Goal: Task Accomplishment & Management: Complete application form

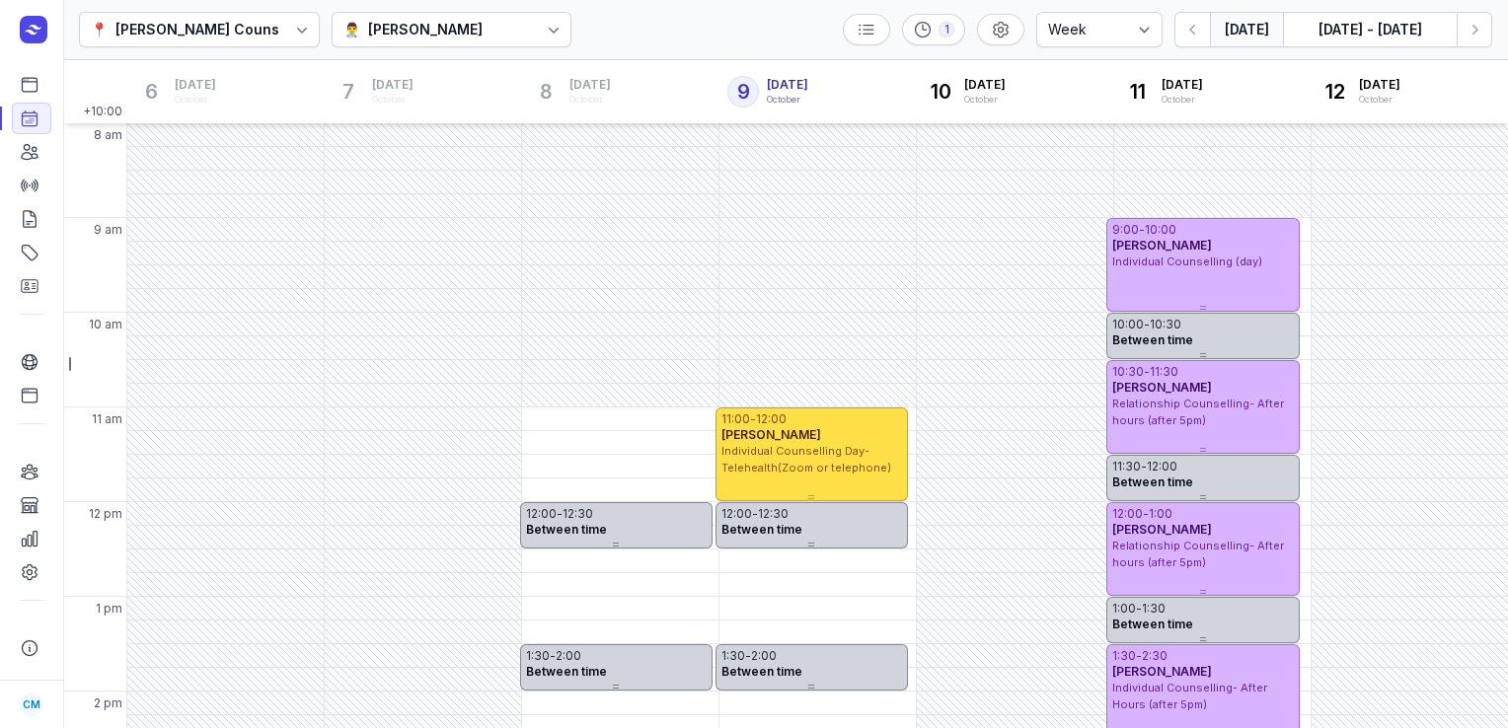
select select "week"
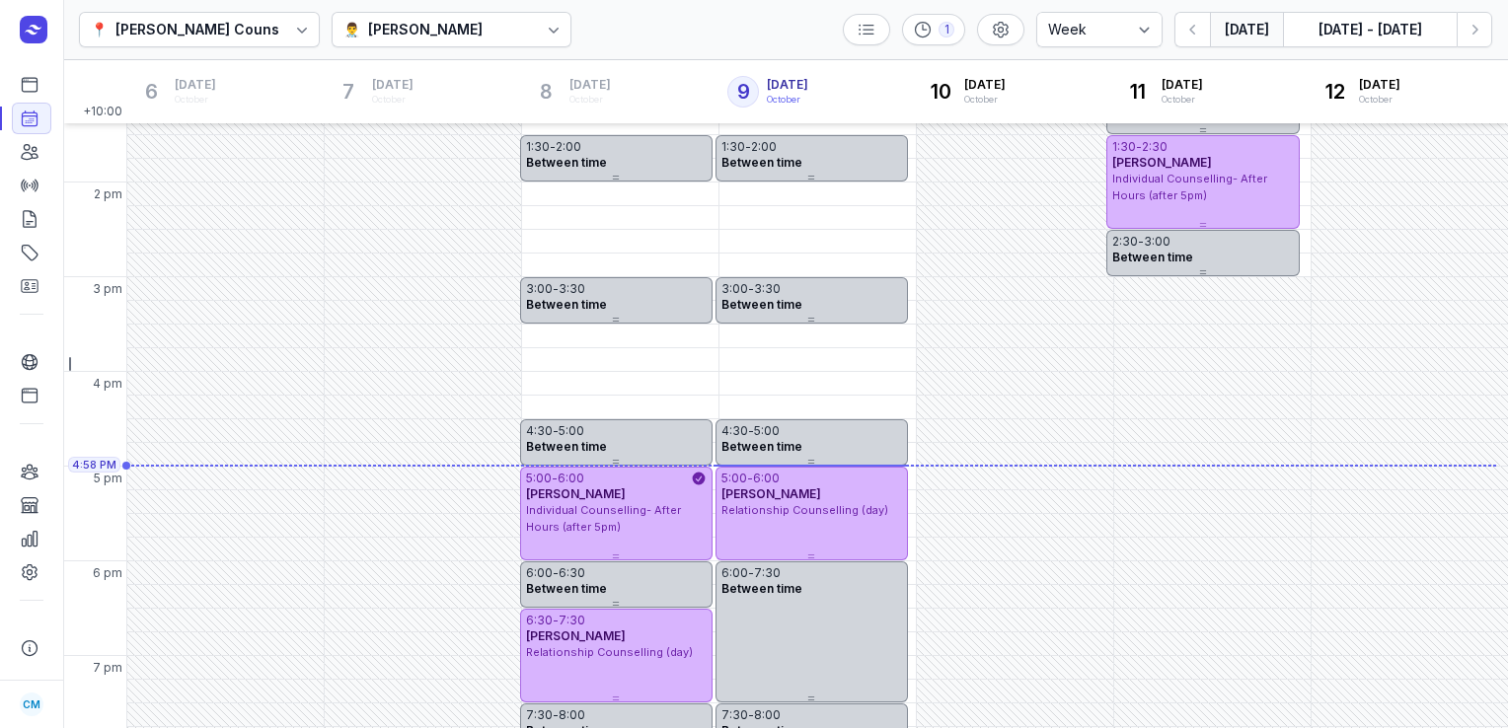
click at [391, 31] on div "[PERSON_NAME]" at bounding box center [425, 30] width 114 height 24
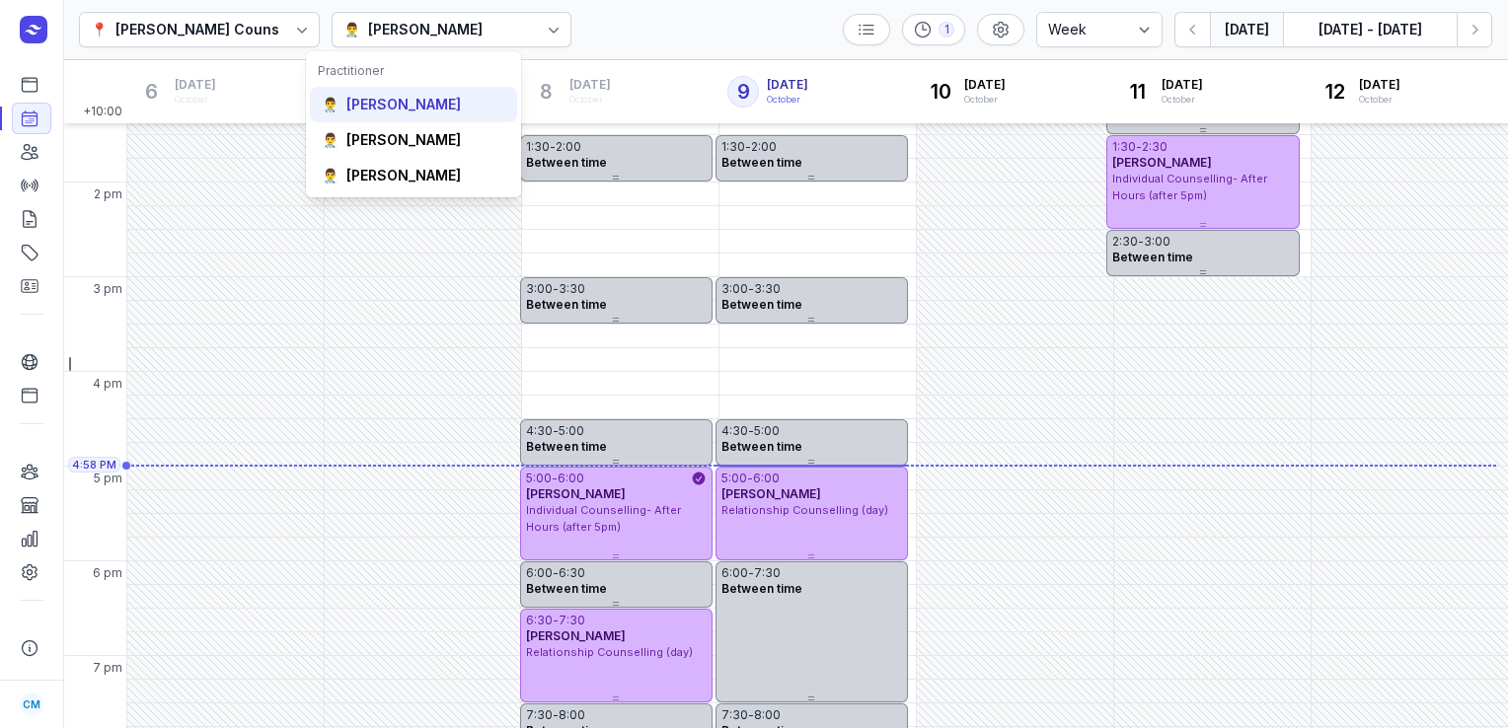
click at [402, 114] on div "[PERSON_NAME]" at bounding box center [403, 105] width 114 height 20
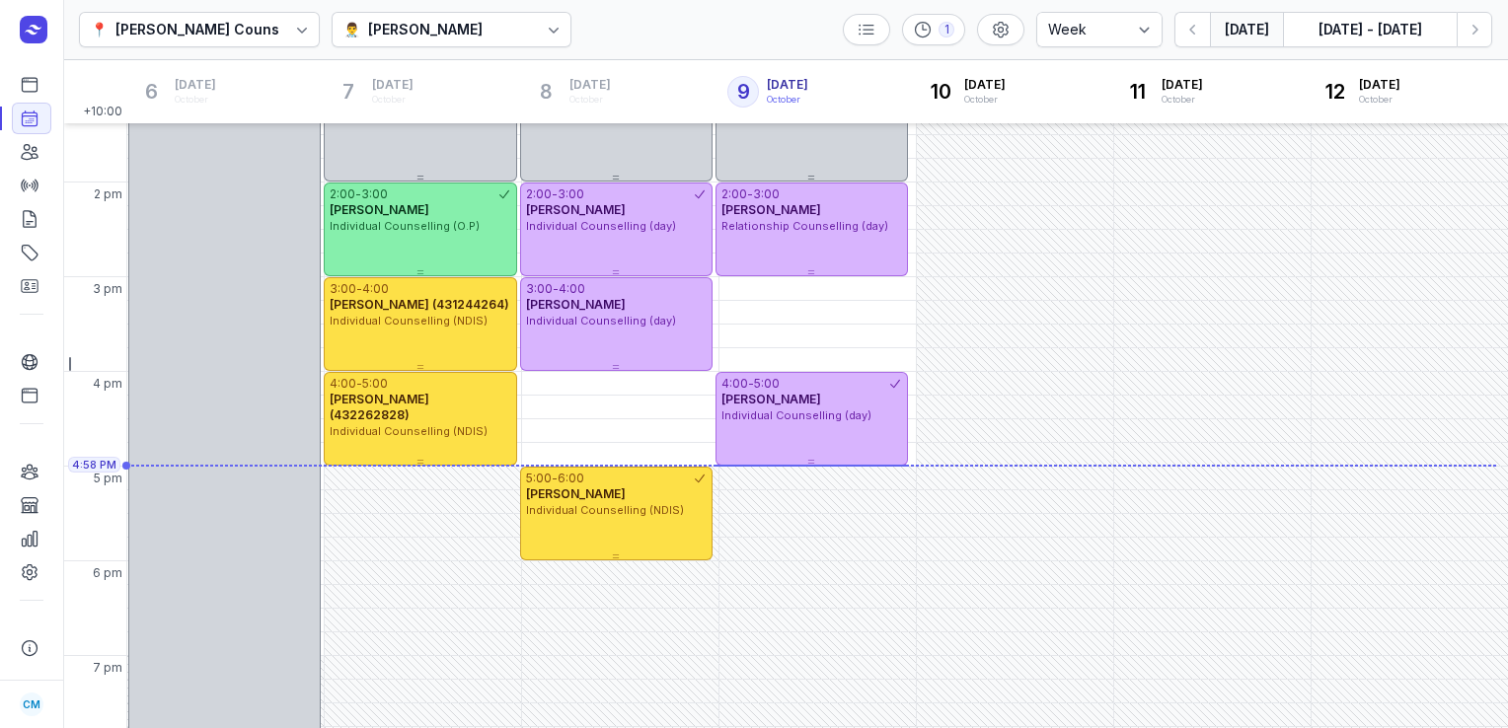
click at [1244, 34] on button "[DATE]" at bounding box center [1246, 30] width 73 height 36
click at [1255, 37] on button "[DATE]" at bounding box center [1246, 30] width 73 height 36
click at [1473, 28] on icon "button" at bounding box center [1475, 30] width 20 height 20
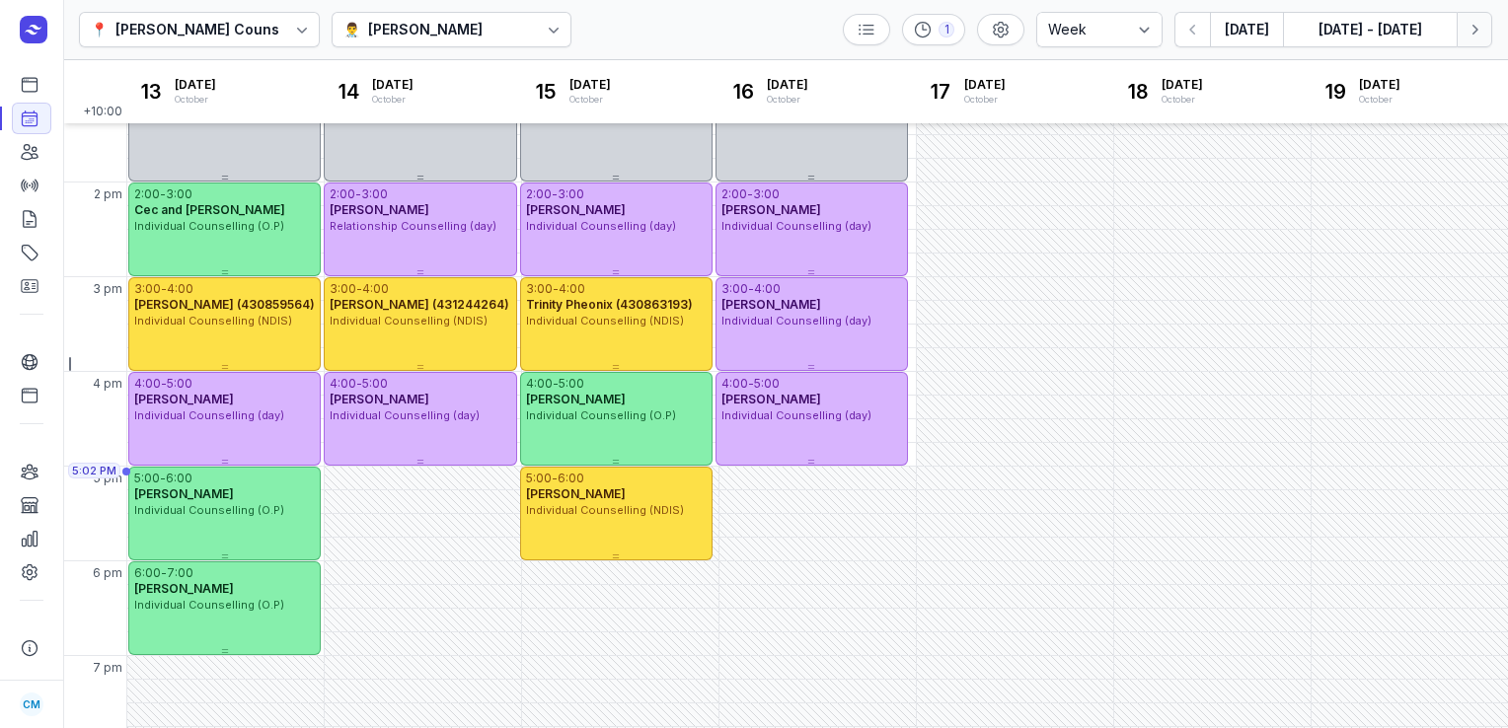
click at [1473, 28] on icon "button" at bounding box center [1475, 30] width 20 height 20
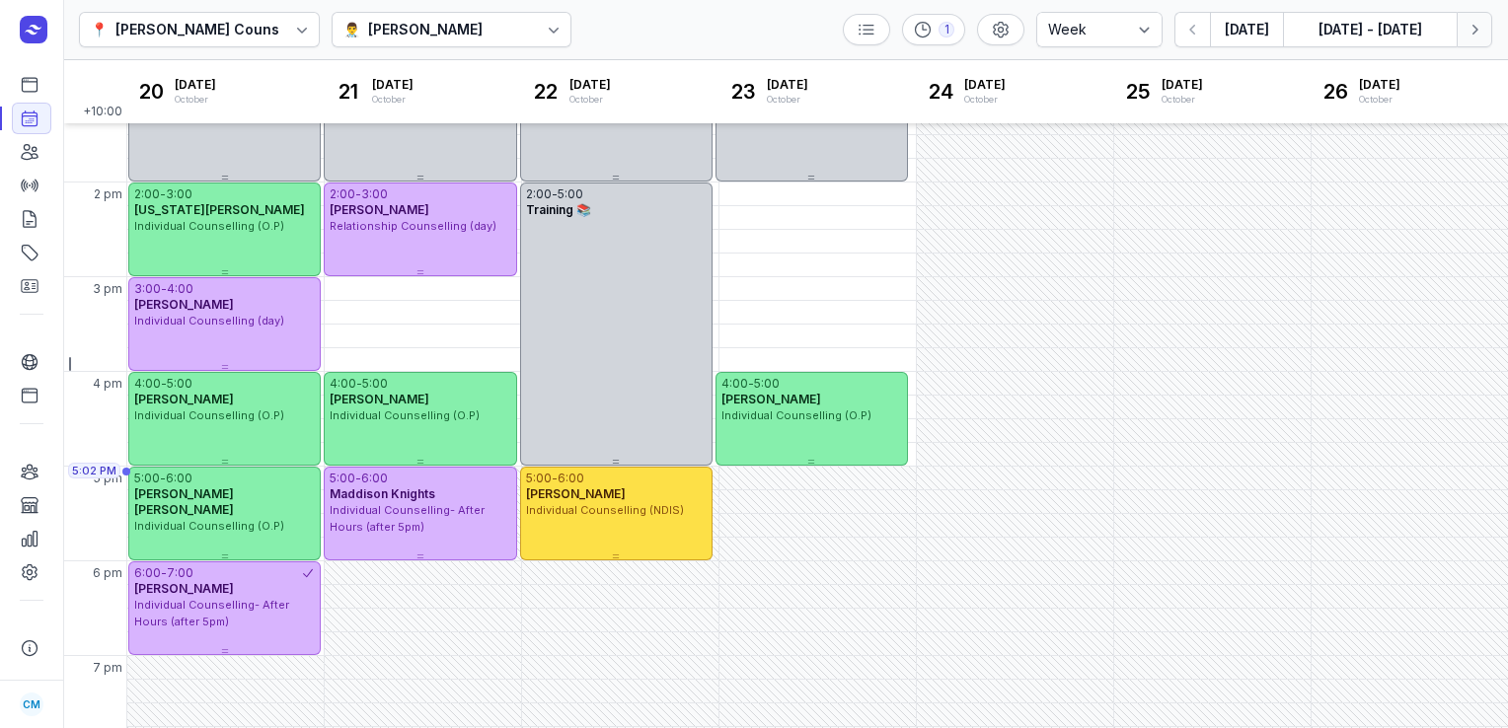
click at [1473, 28] on icon "button" at bounding box center [1475, 30] width 20 height 20
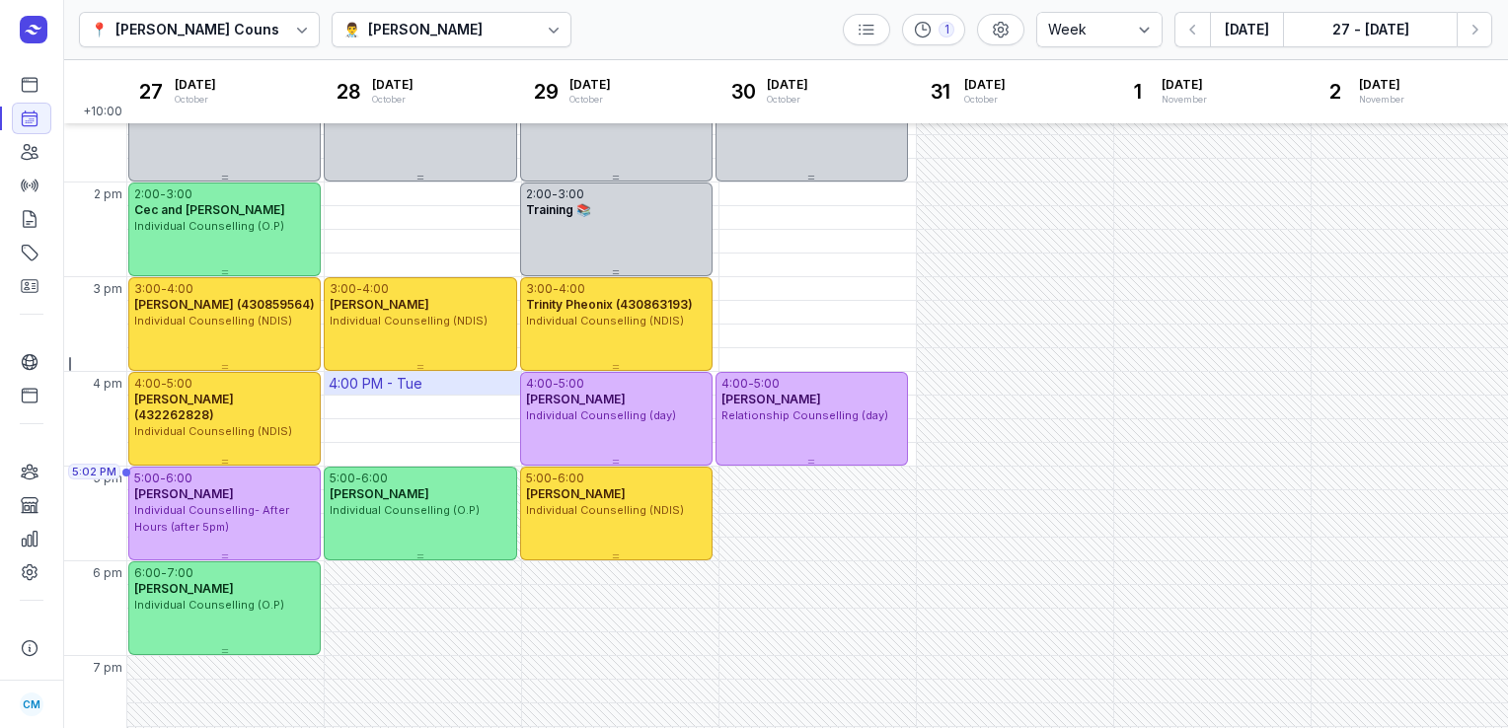
click at [361, 381] on div "4:00 PM - Tue" at bounding box center [376, 384] width 94 height 20
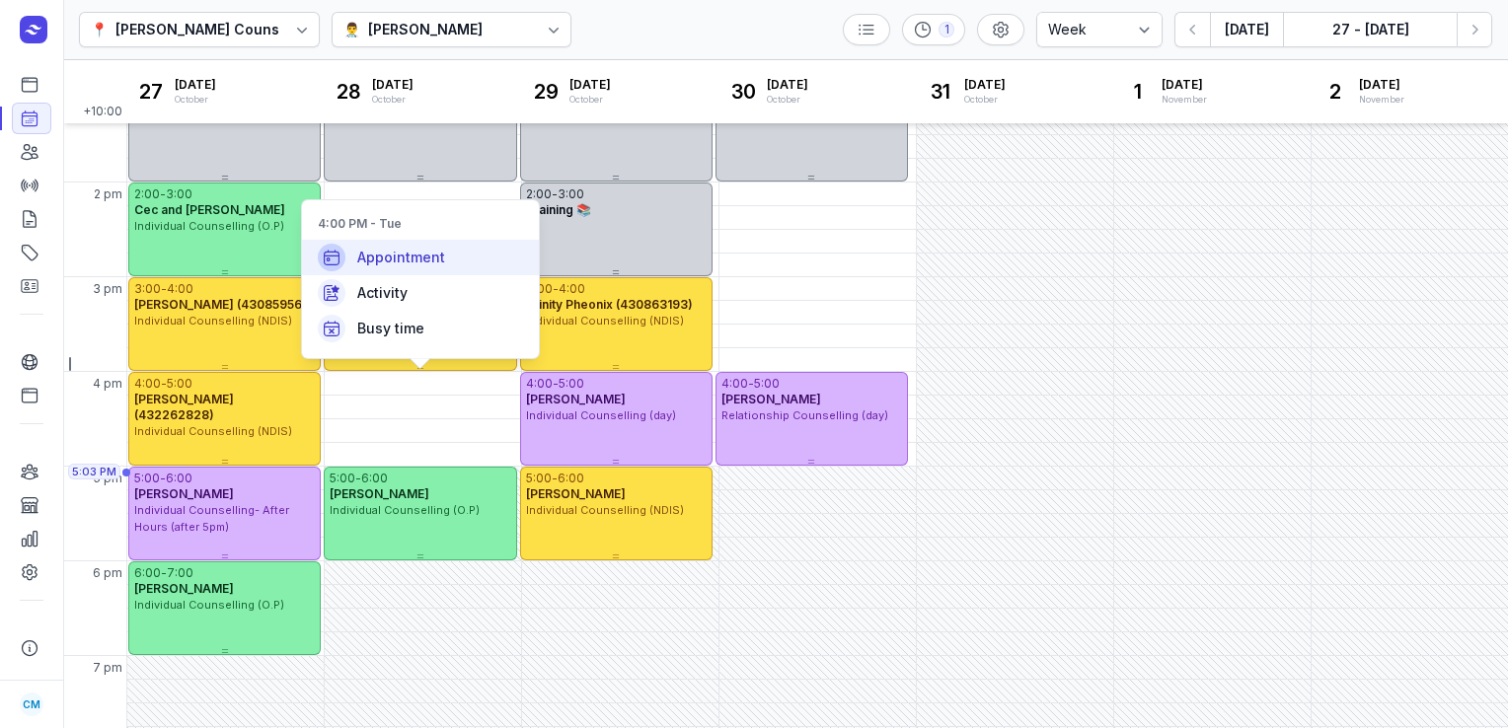
click at [406, 267] on span "Appointment" at bounding box center [401, 258] width 88 height 20
select select
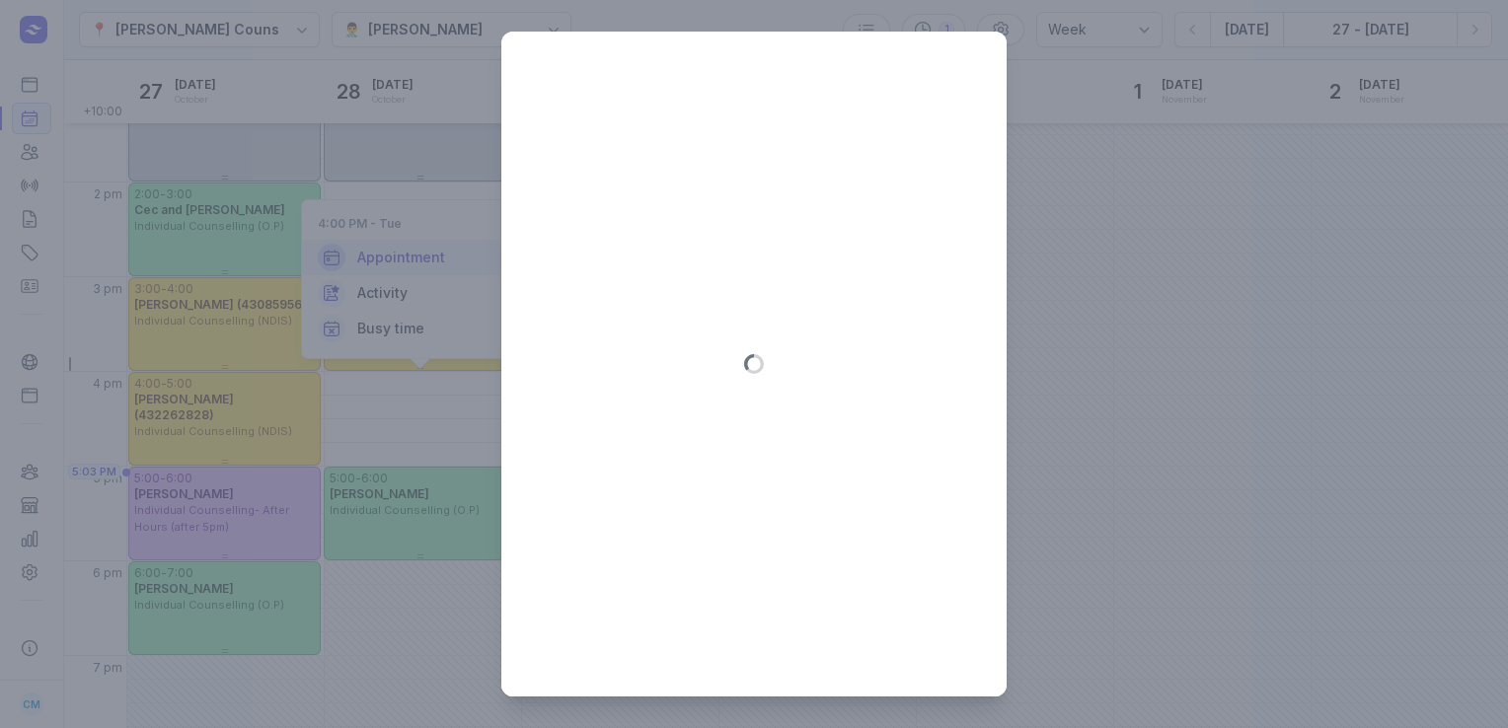
type input "[DATE]"
select select "16:00"
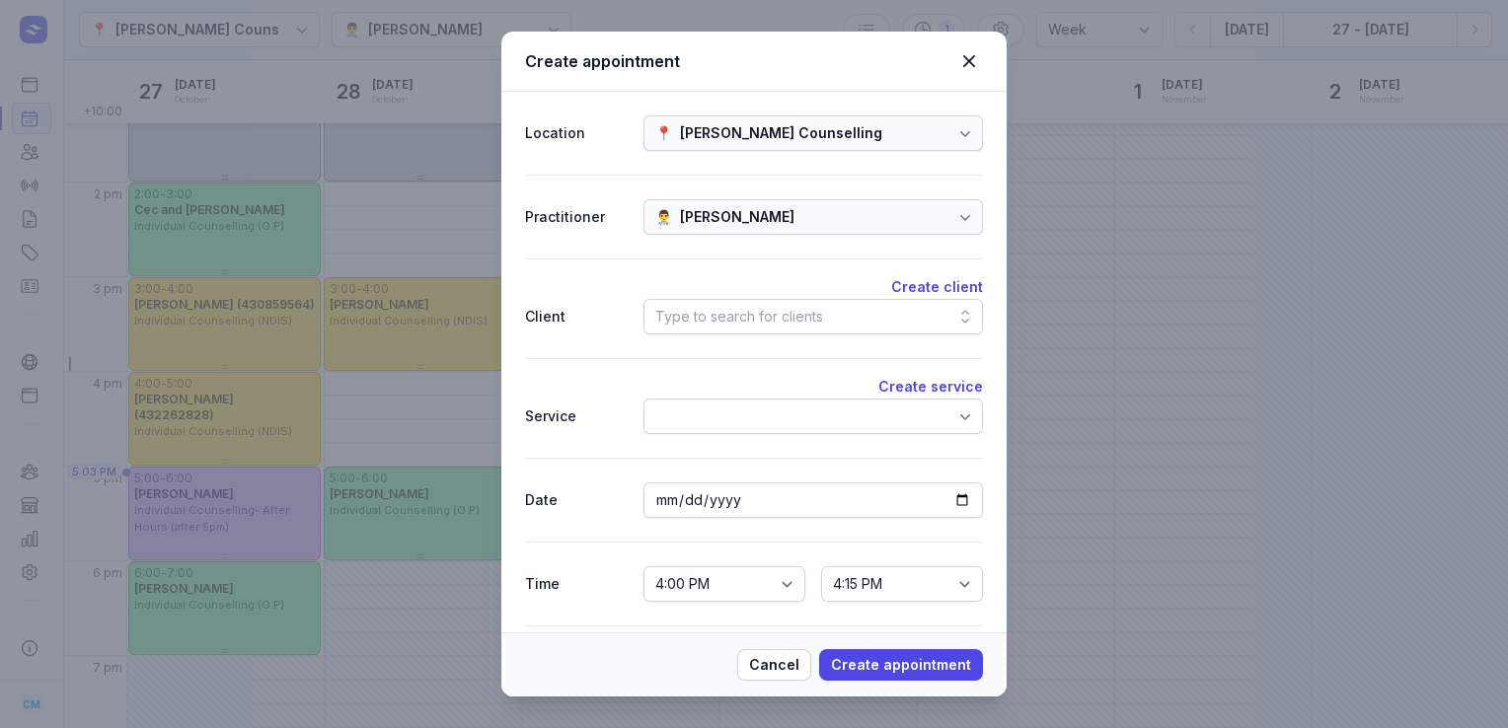
click at [700, 323] on div "Type to search for clients" at bounding box center [739, 317] width 168 height 24
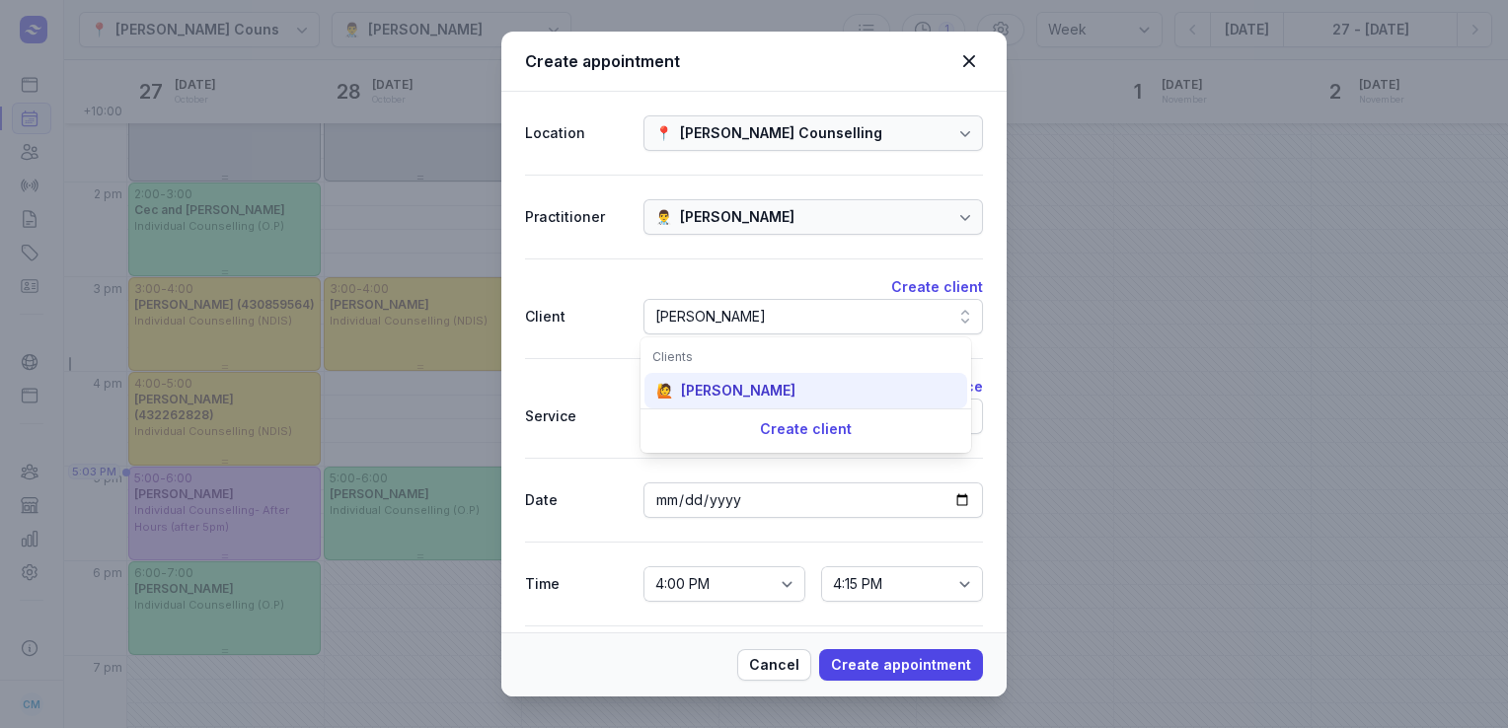
type input "[PERSON_NAME]"
click at [709, 381] on div "[PERSON_NAME]" at bounding box center [738, 391] width 114 height 20
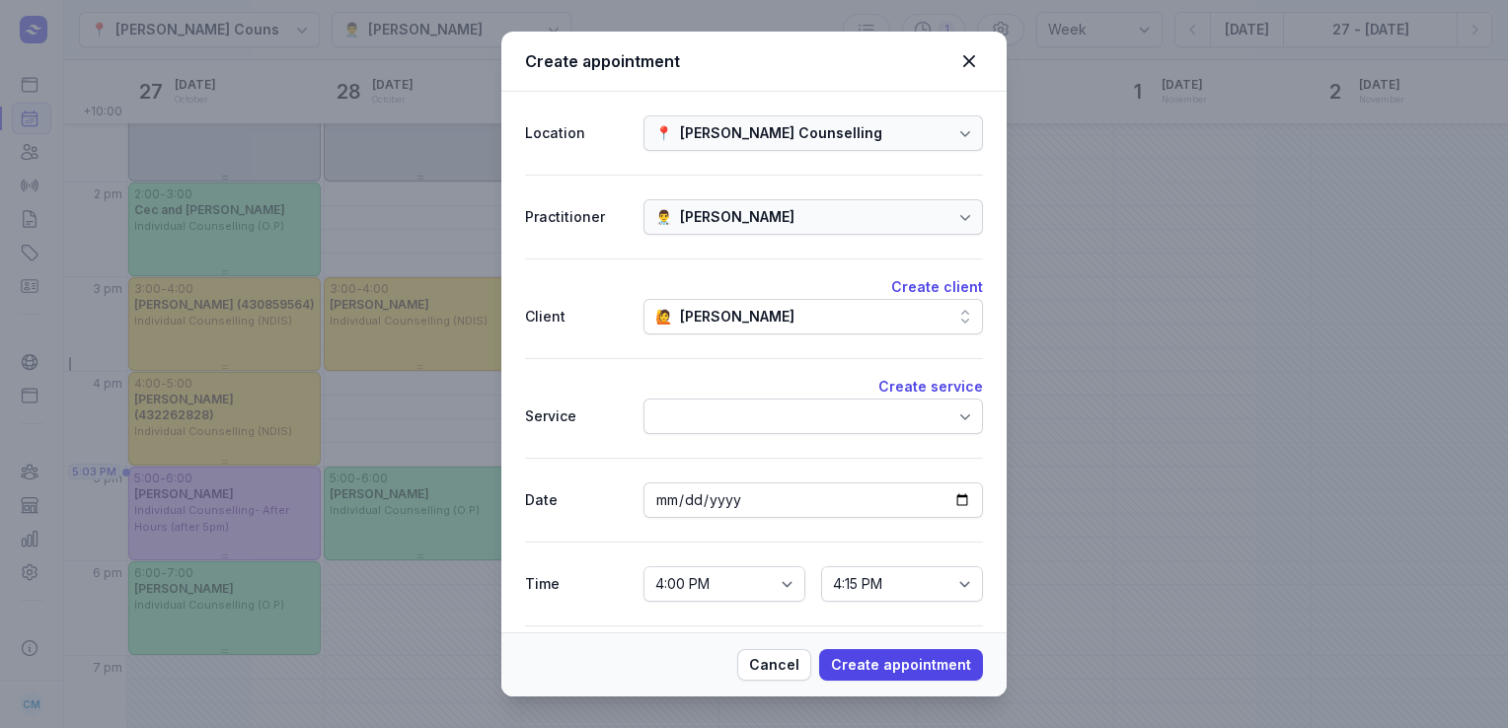
click at [699, 420] on div at bounding box center [814, 417] width 340 height 36
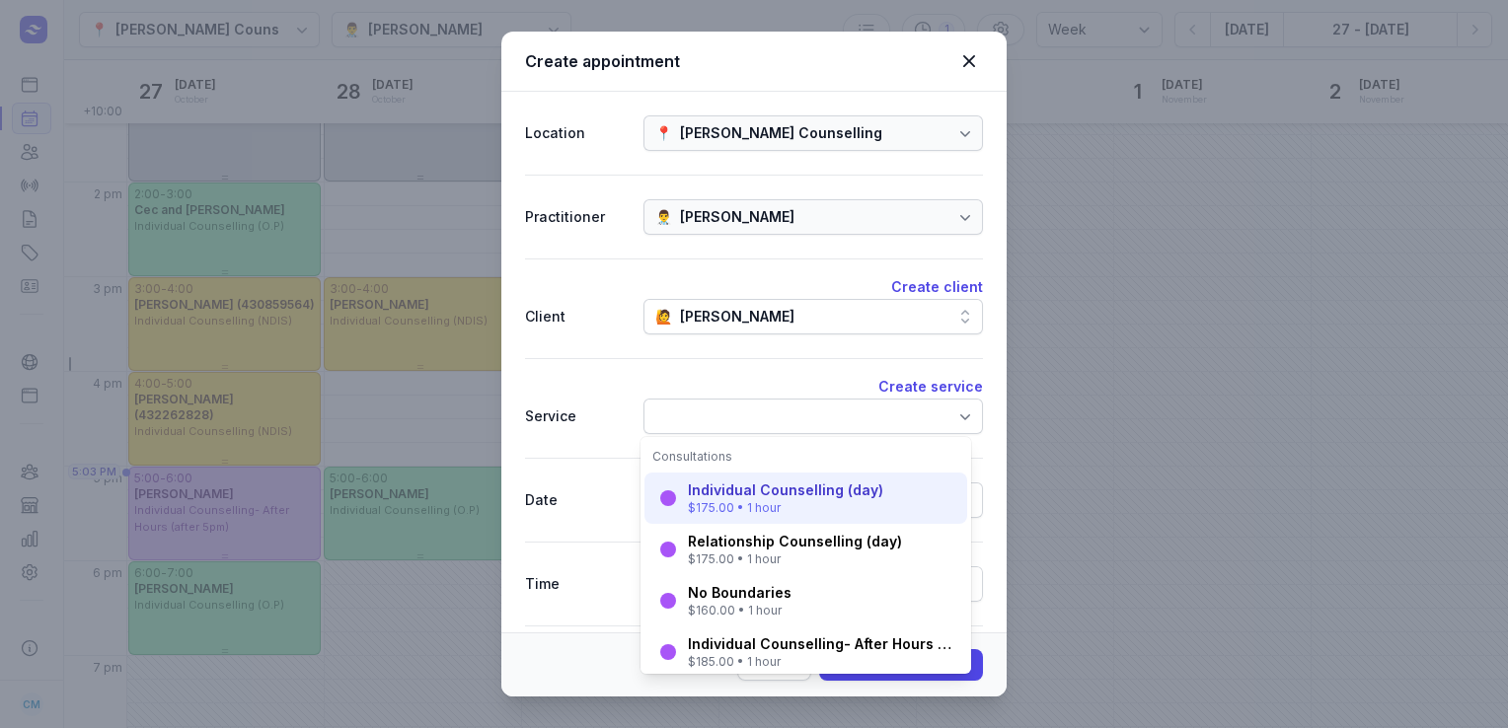
click at [699, 485] on div "Individual Counselling (day)" at bounding box center [785, 491] width 195 height 20
select select "17:00"
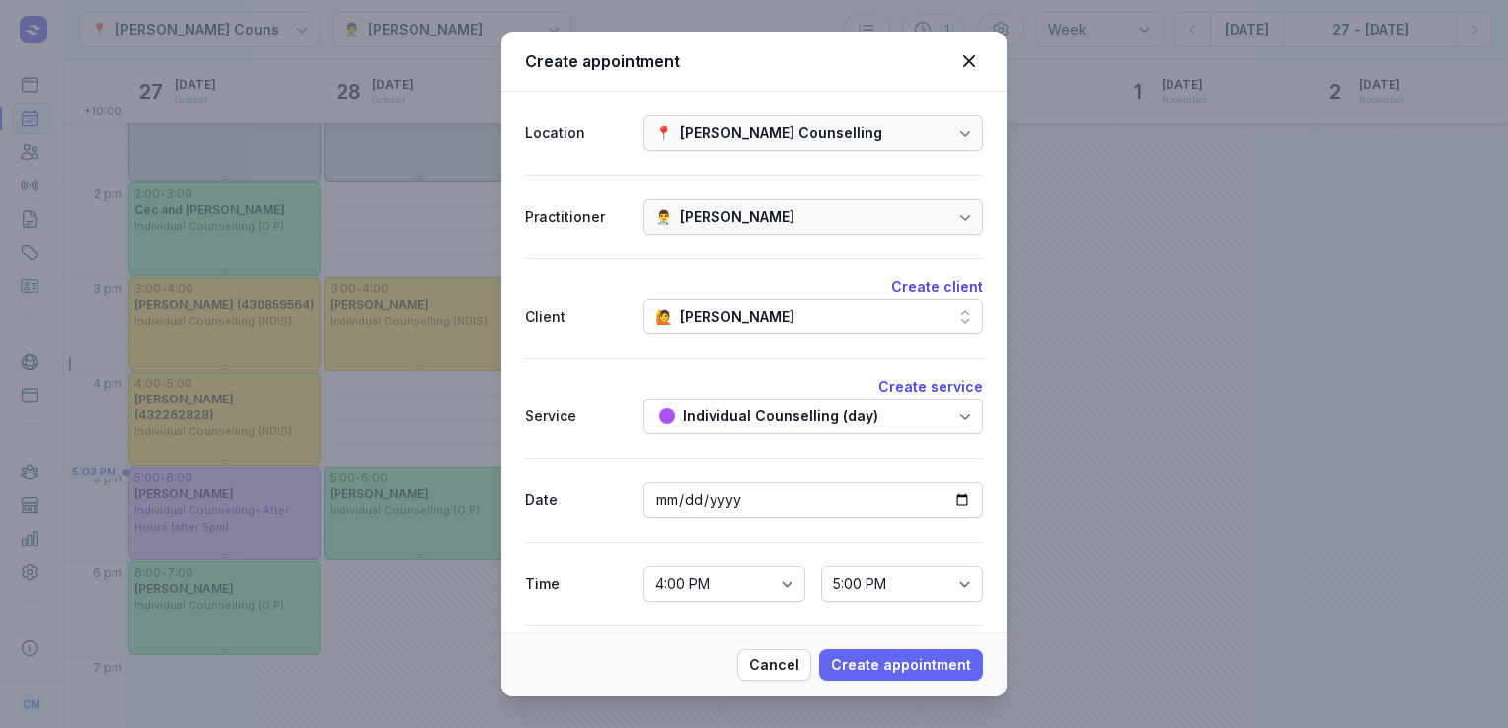
click at [873, 663] on span "Create appointment" at bounding box center [901, 665] width 140 height 24
select select
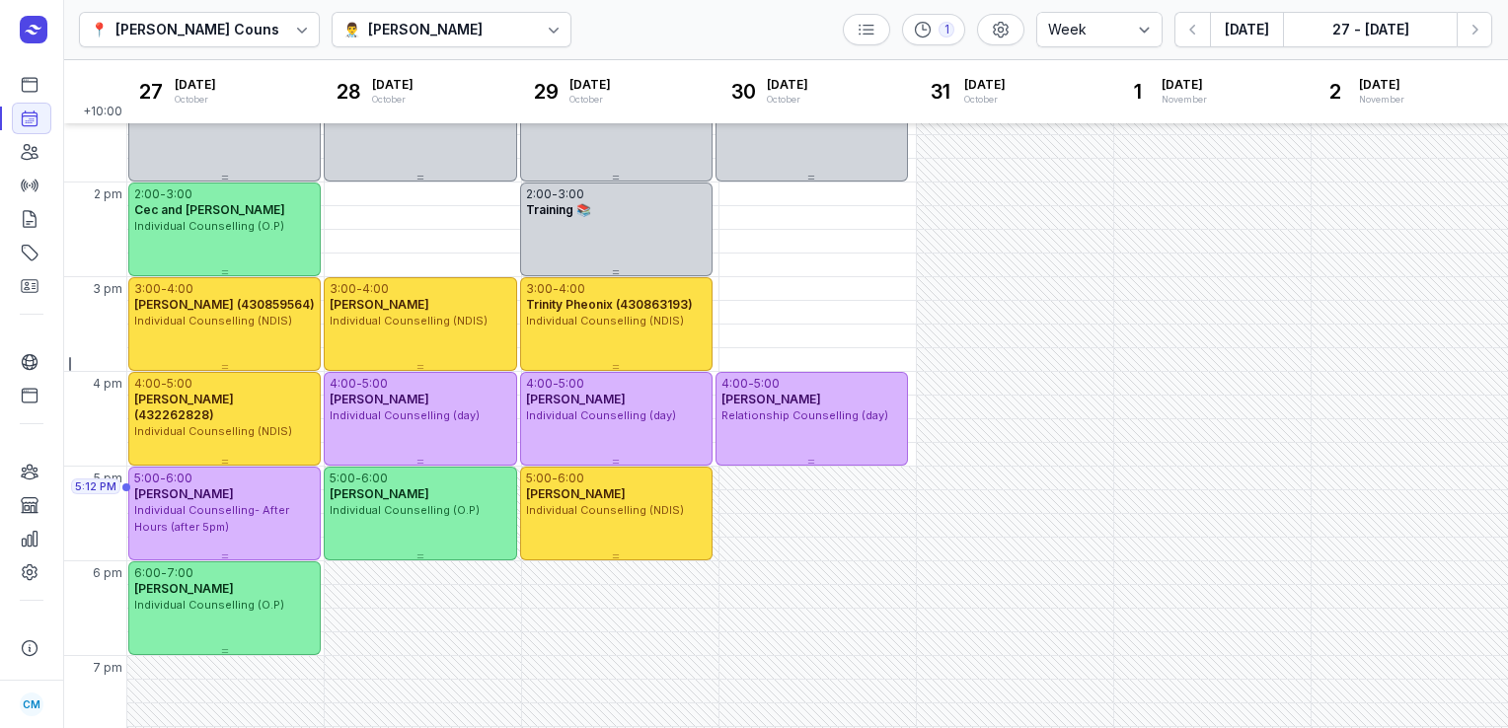
click at [489, 26] on div "👨‍⚕️ [PERSON_NAME]" at bounding box center [415, 30] width 145 height 24
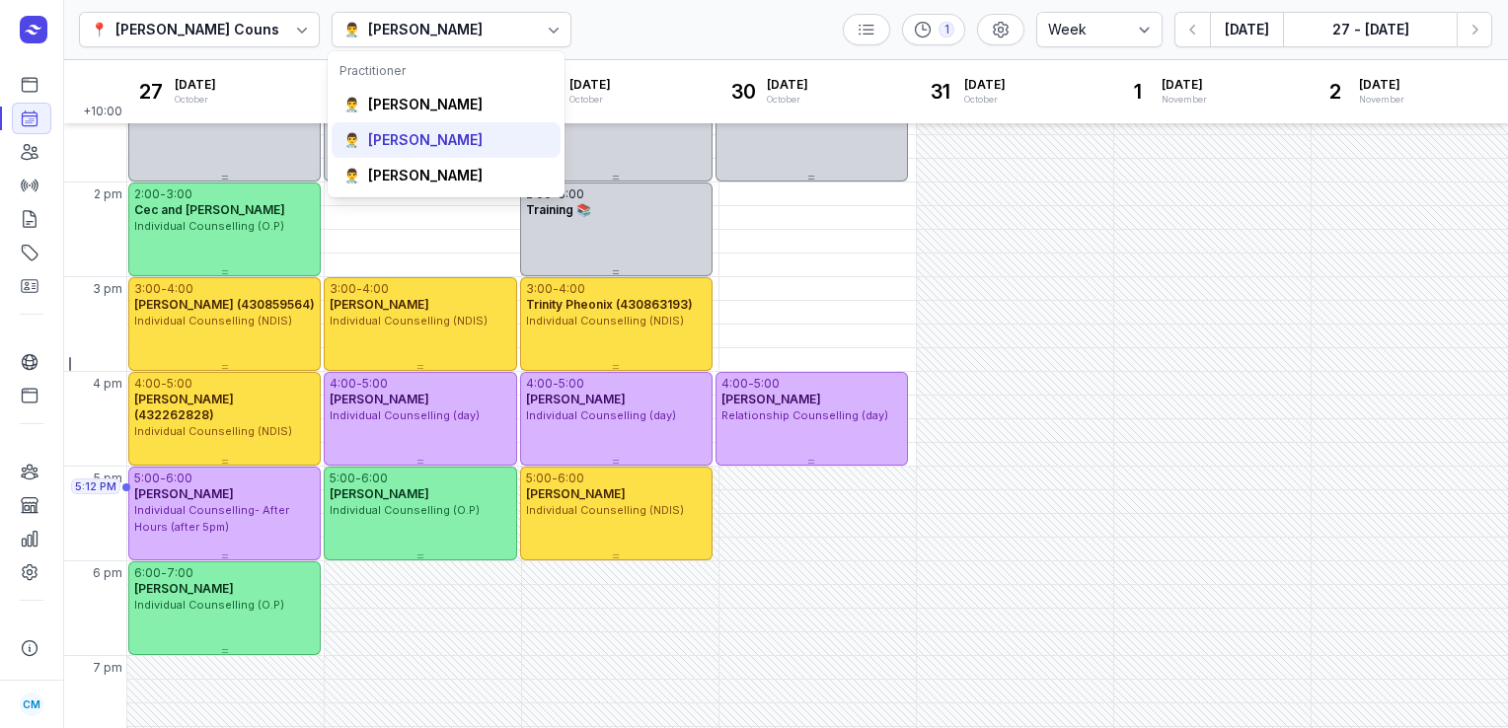
click at [437, 132] on div "[PERSON_NAME]" at bounding box center [425, 140] width 114 height 20
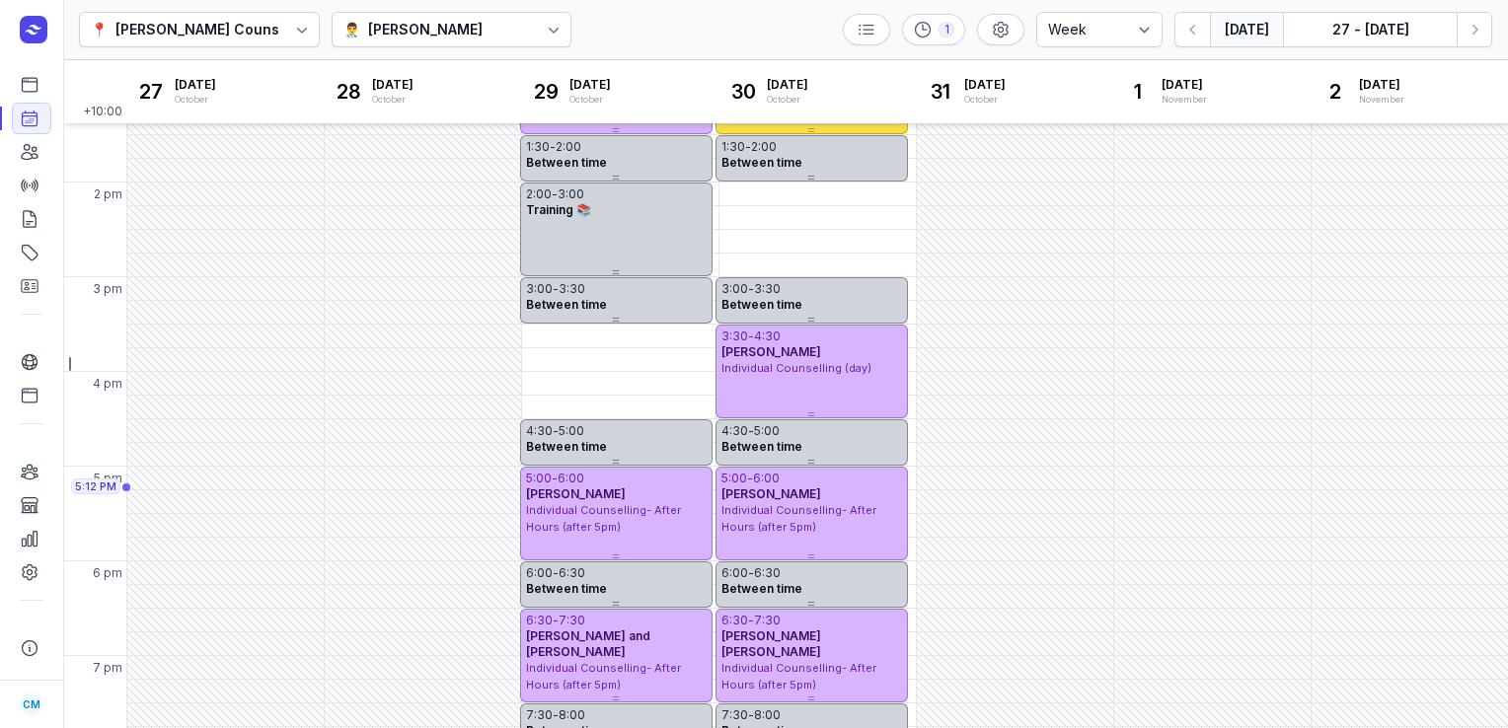
click at [1236, 28] on button "[DATE]" at bounding box center [1246, 30] width 73 height 36
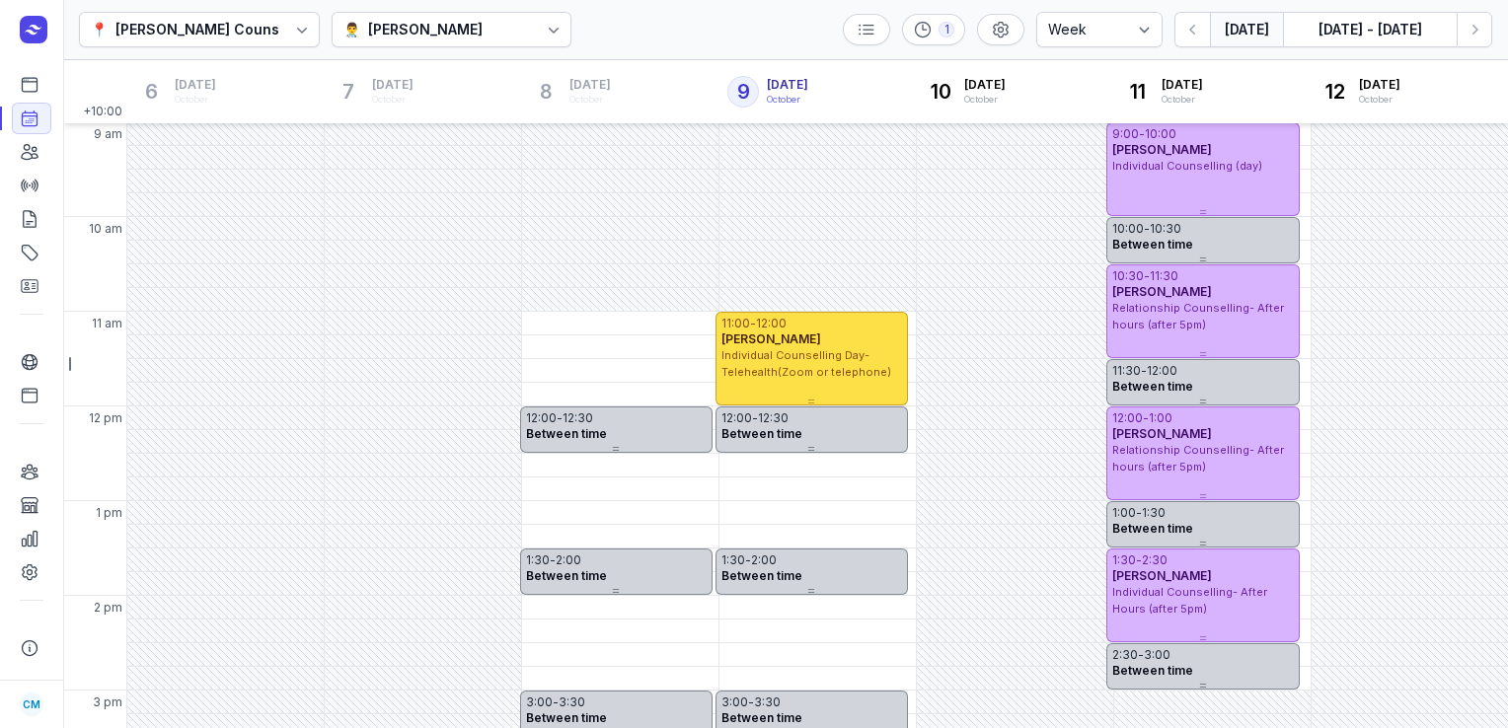
scroll to position [67, 0]
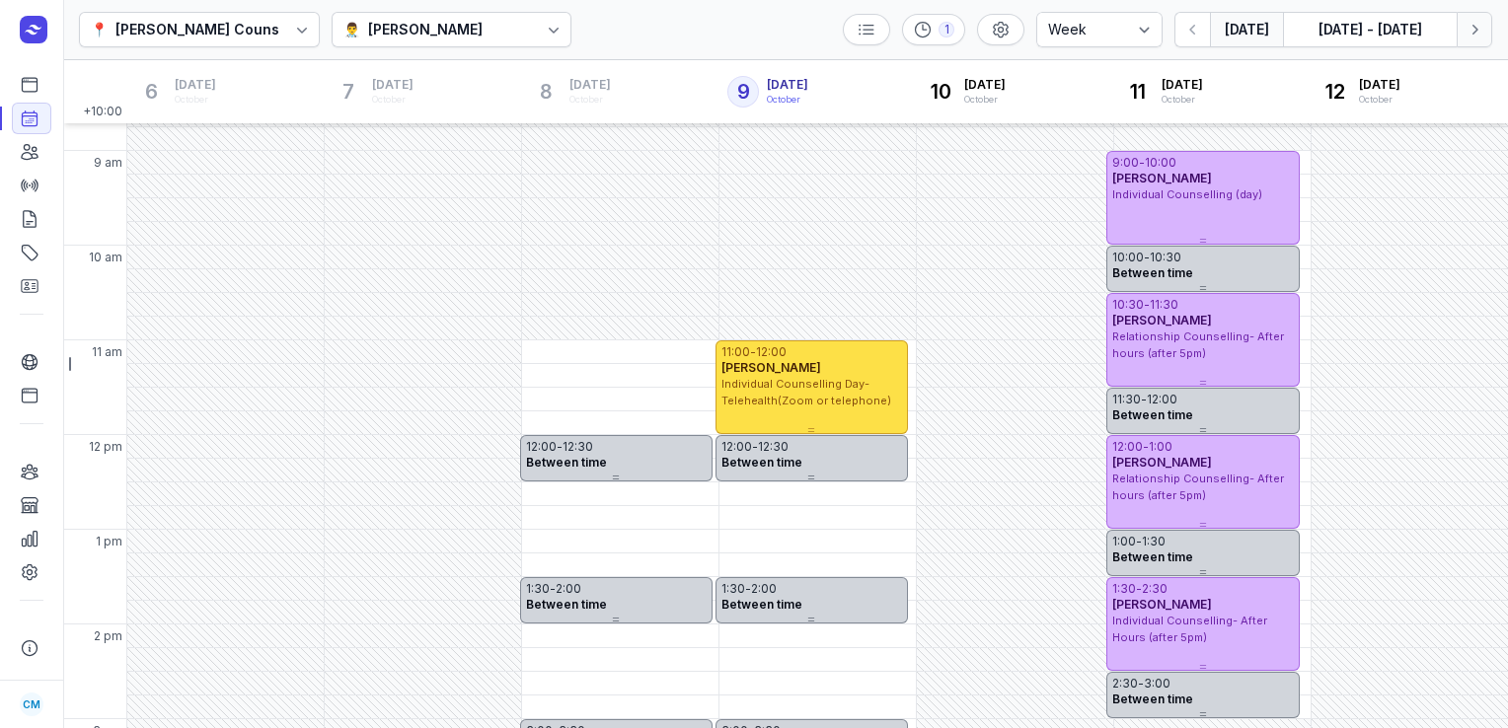
click at [1477, 27] on icon "button" at bounding box center [1475, 30] width 20 height 20
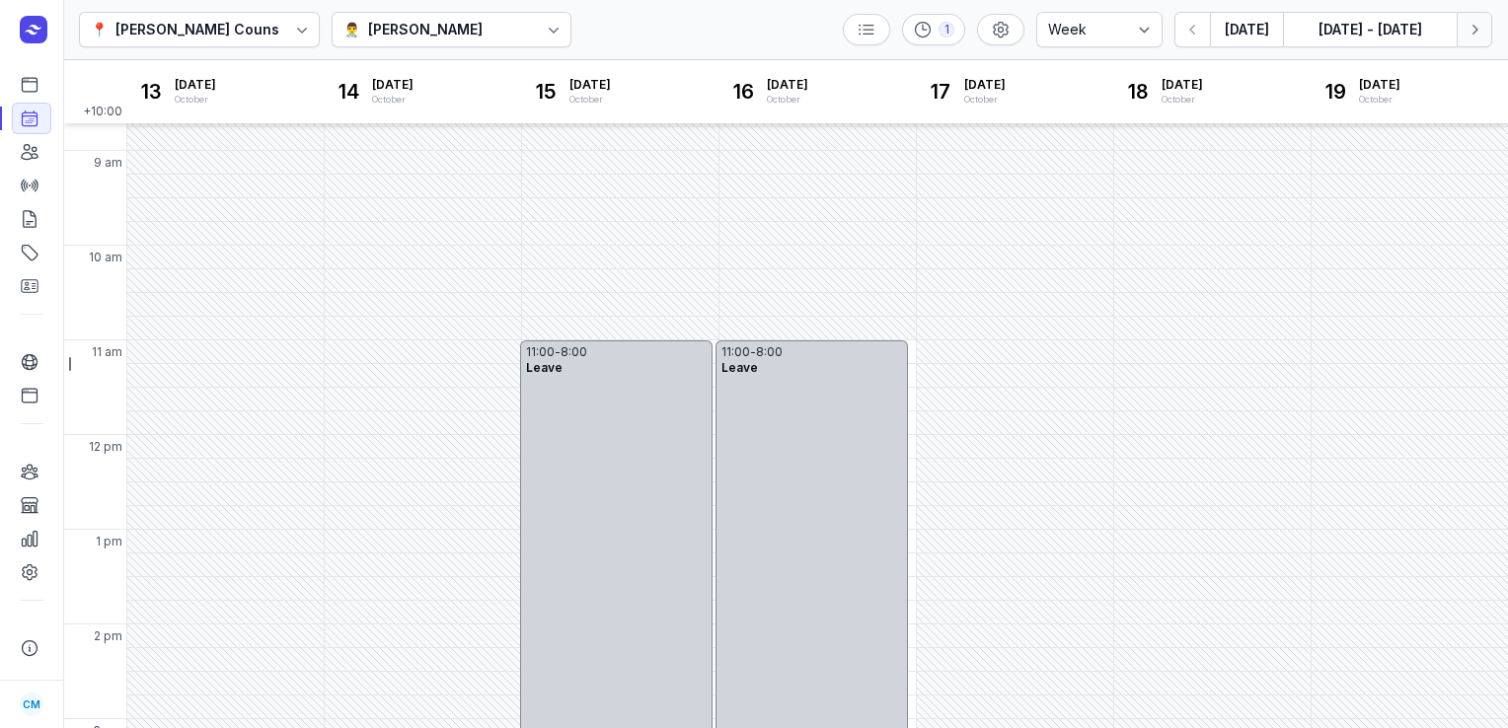
click at [1477, 27] on icon "button" at bounding box center [1475, 30] width 20 height 20
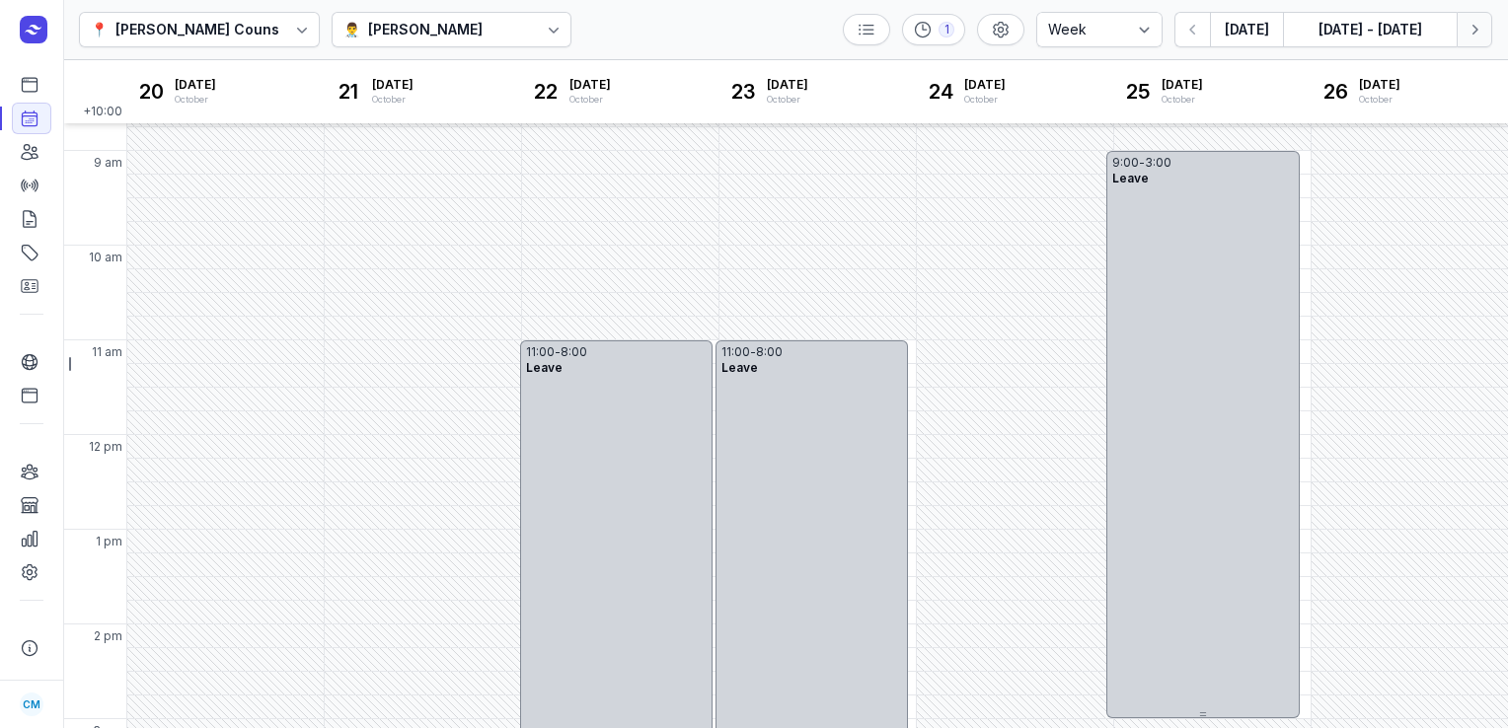
click at [1477, 27] on icon "button" at bounding box center [1475, 30] width 20 height 20
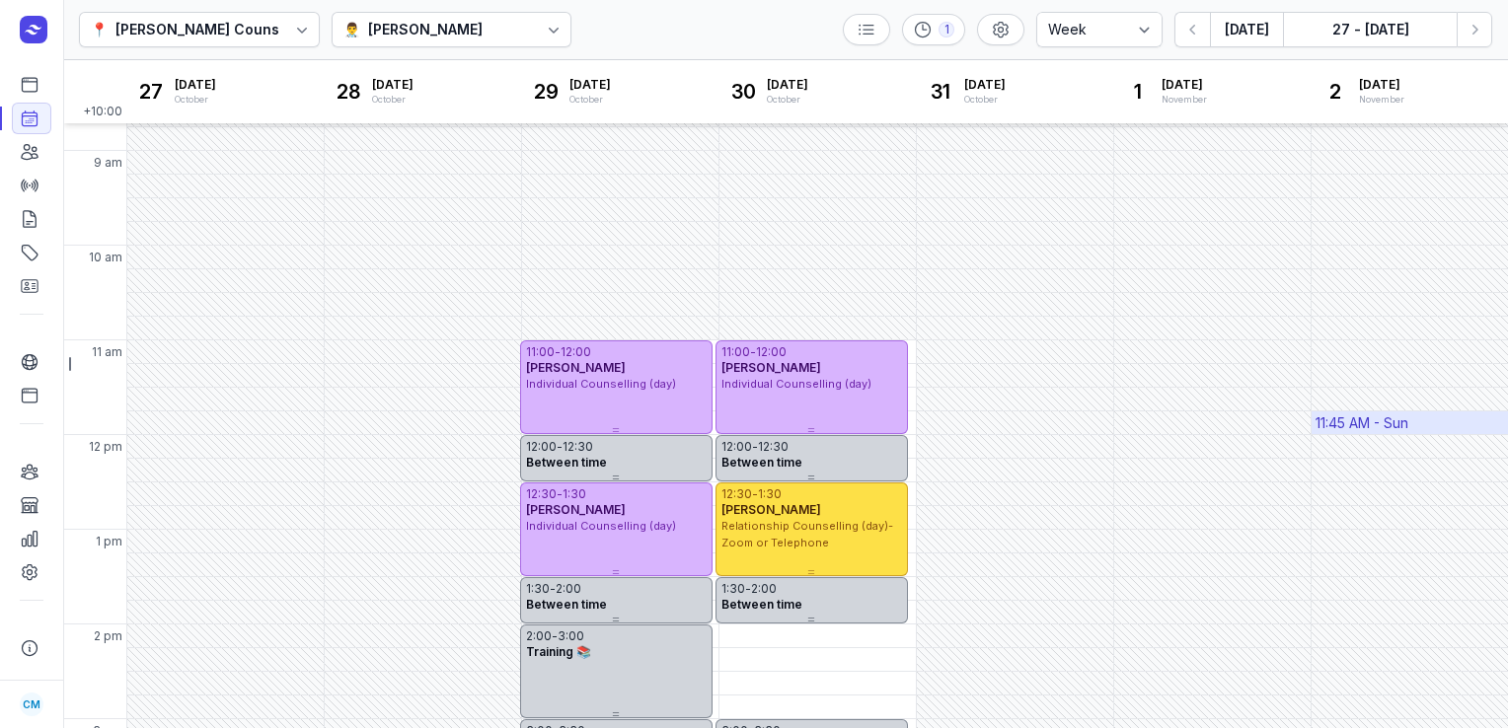
scroll to position [383, 0]
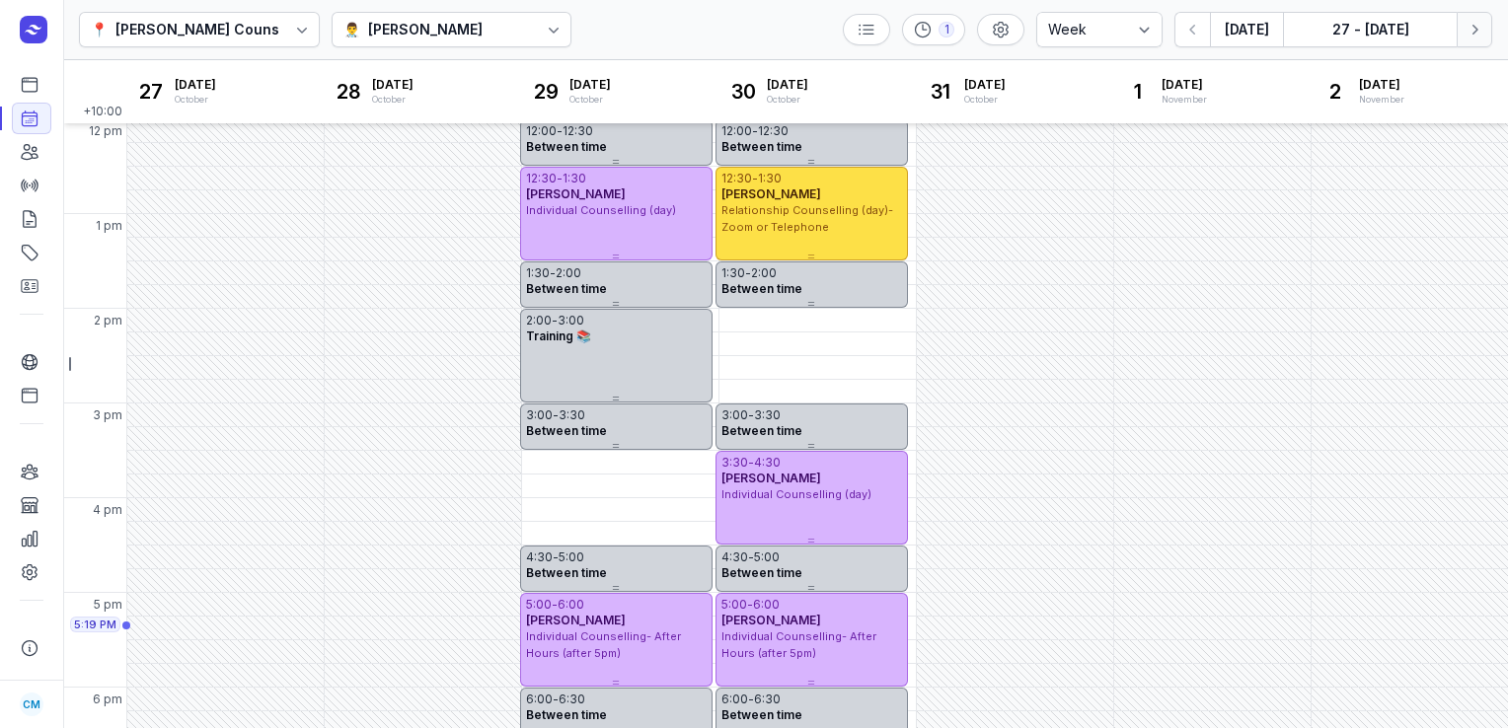
click at [1490, 33] on button "Next week" at bounding box center [1475, 30] width 36 height 36
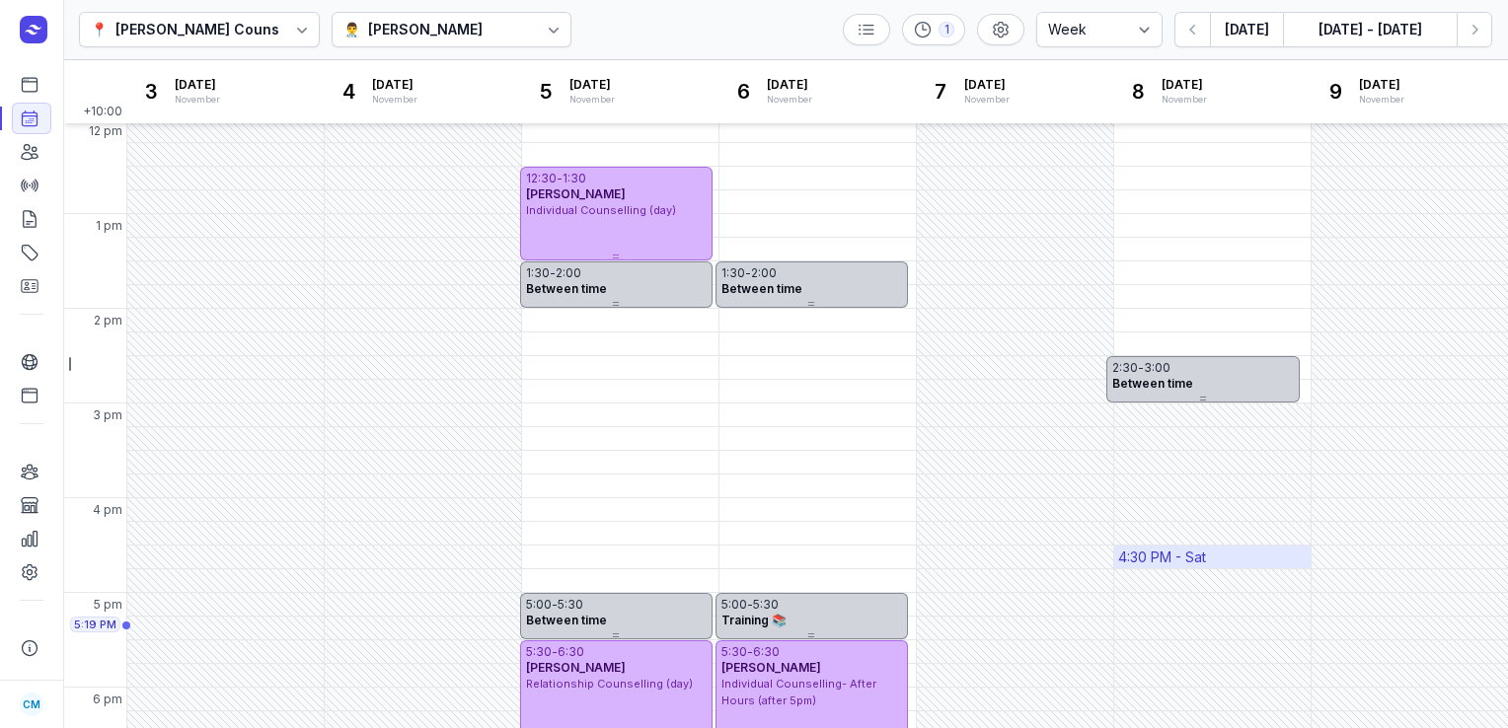
scroll to position [531, 0]
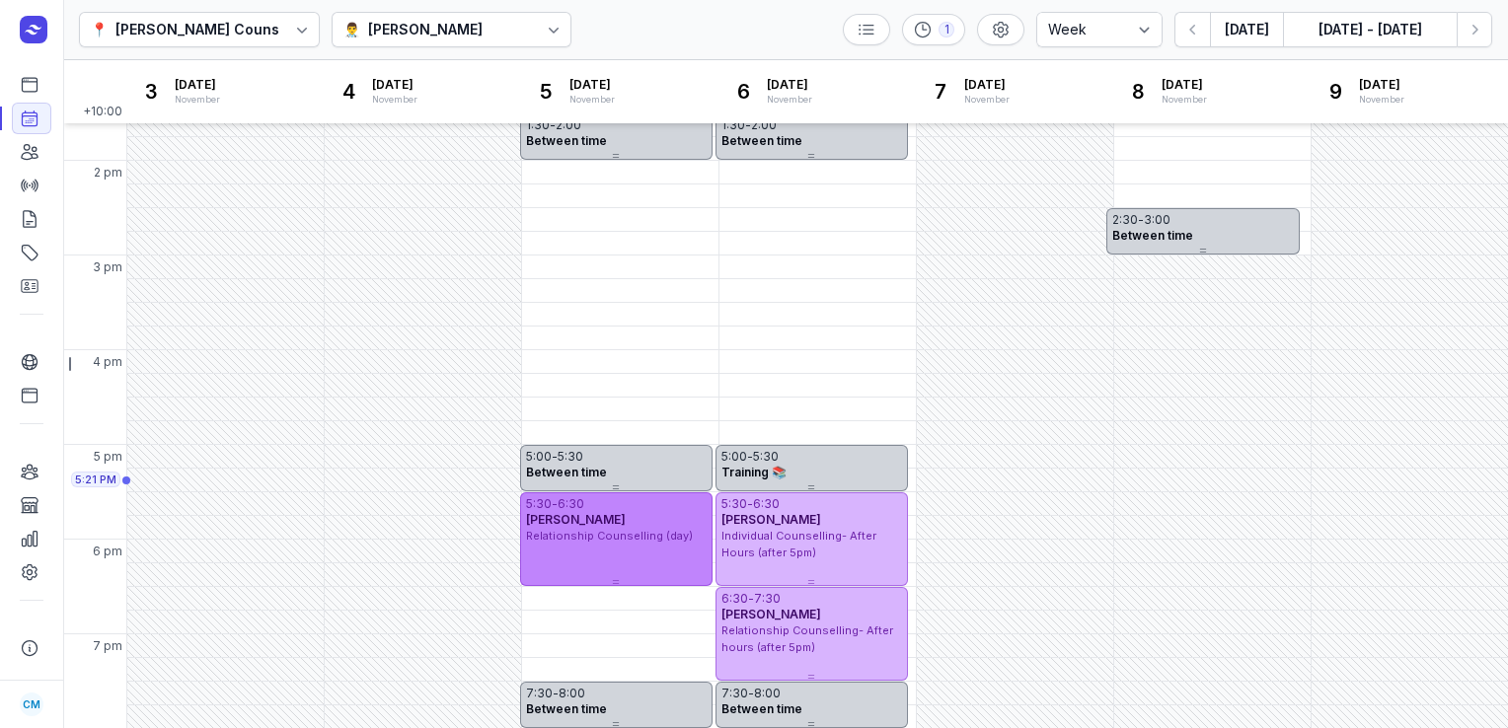
click at [590, 522] on span "[PERSON_NAME]" at bounding box center [576, 519] width 100 height 15
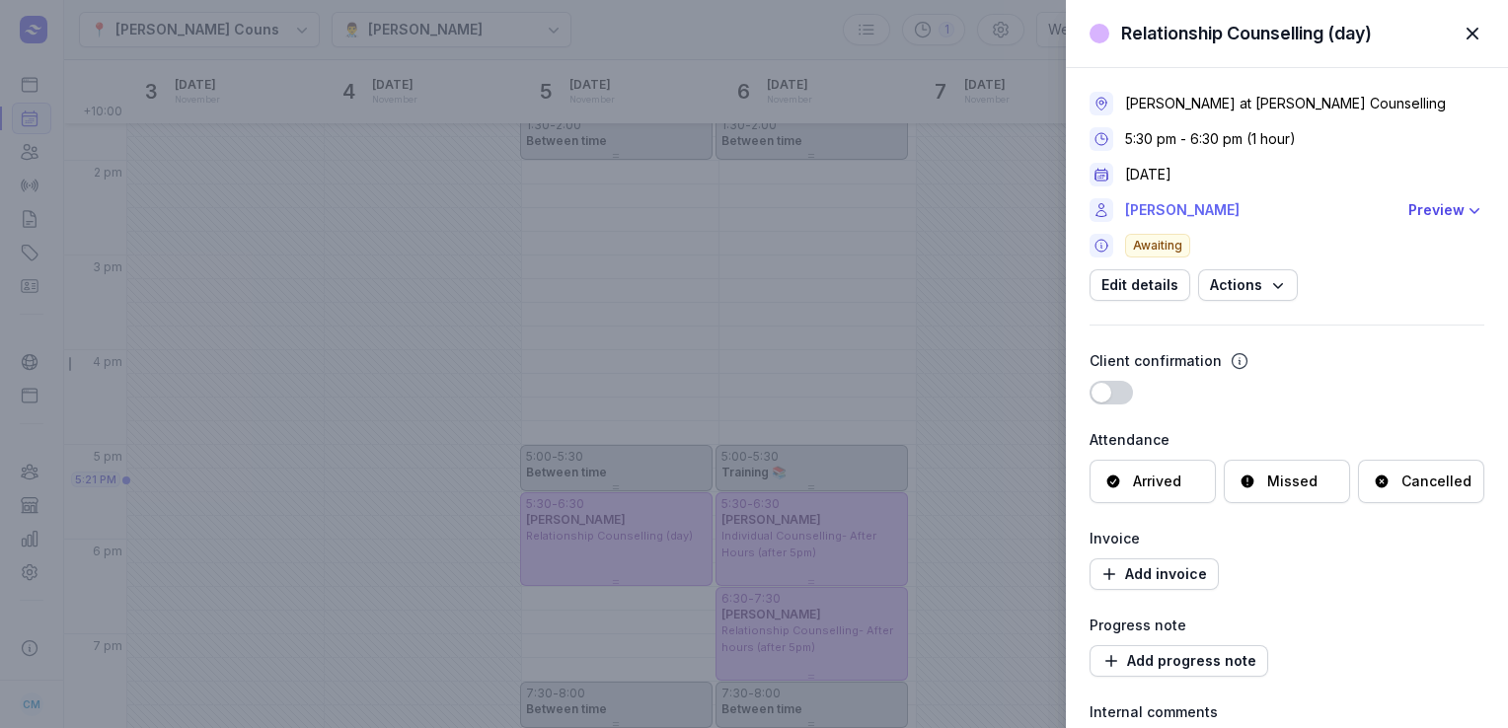
click at [1173, 204] on link "[PERSON_NAME]" at bounding box center [1260, 210] width 271 height 24
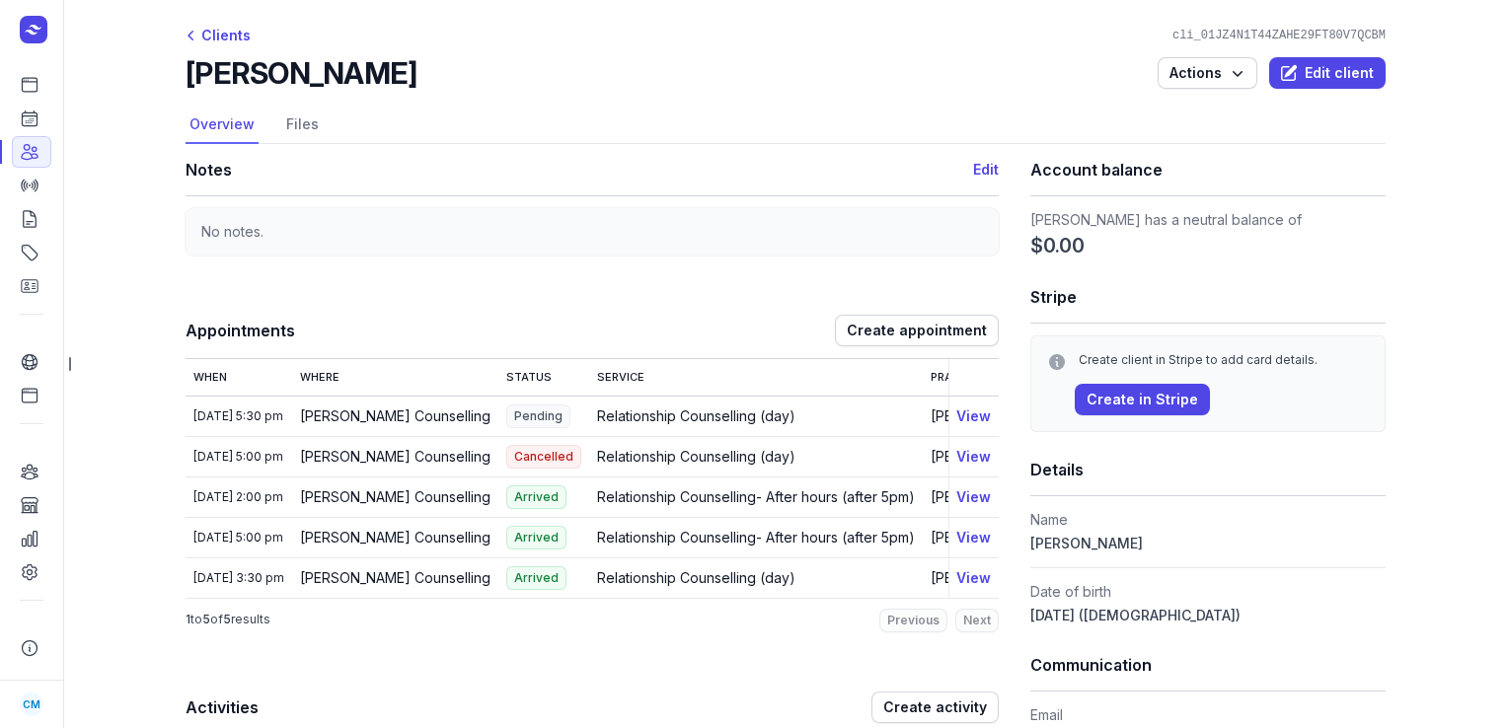
scroll to position [410, 0]
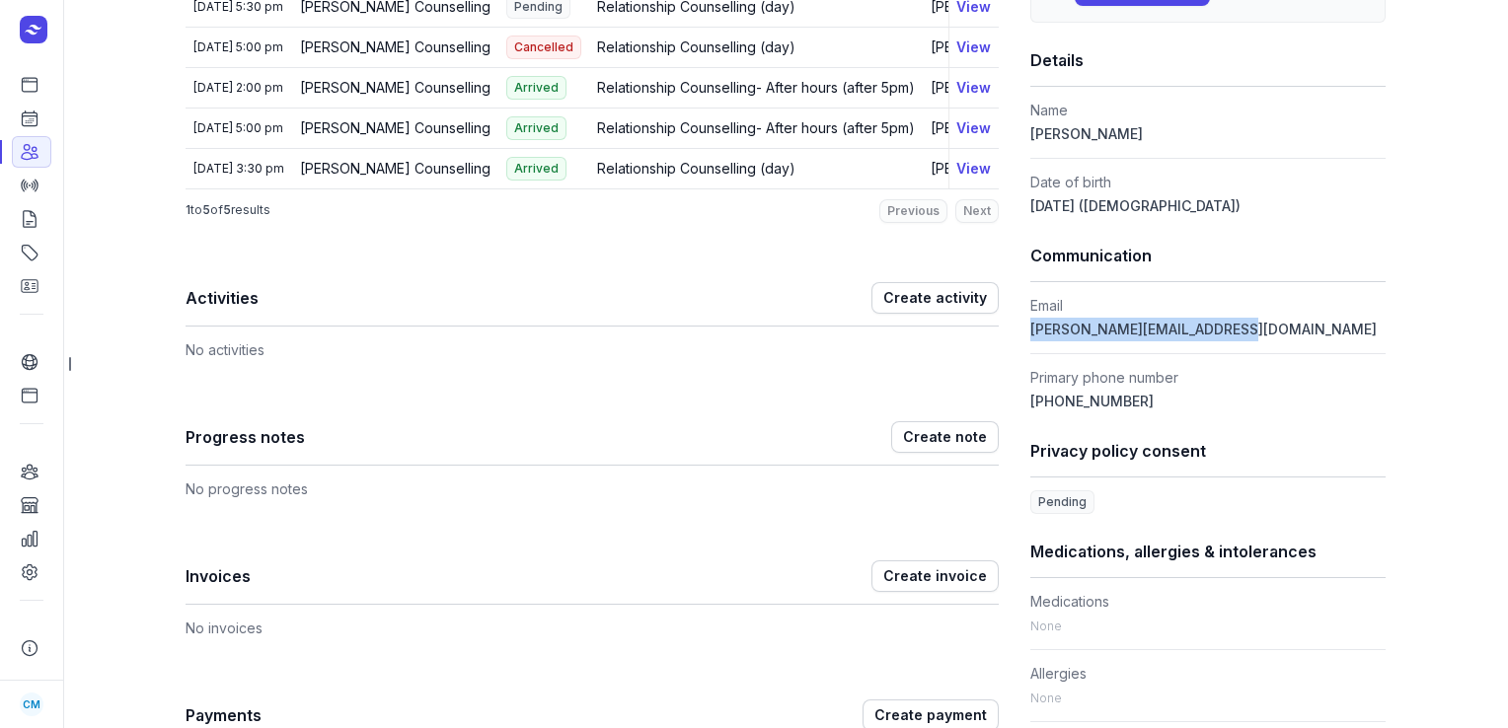
drag, startPoint x: 1221, startPoint y: 326, endPoint x: 1028, endPoint y: 325, distance: 193.5
click at [1030, 325] on dd "[PERSON_NAME][EMAIL_ADDRESS][DOMAIN_NAME]" at bounding box center [1207, 330] width 355 height 24
copy span "[PERSON_NAME][EMAIL_ADDRESS][DOMAIN_NAME]"
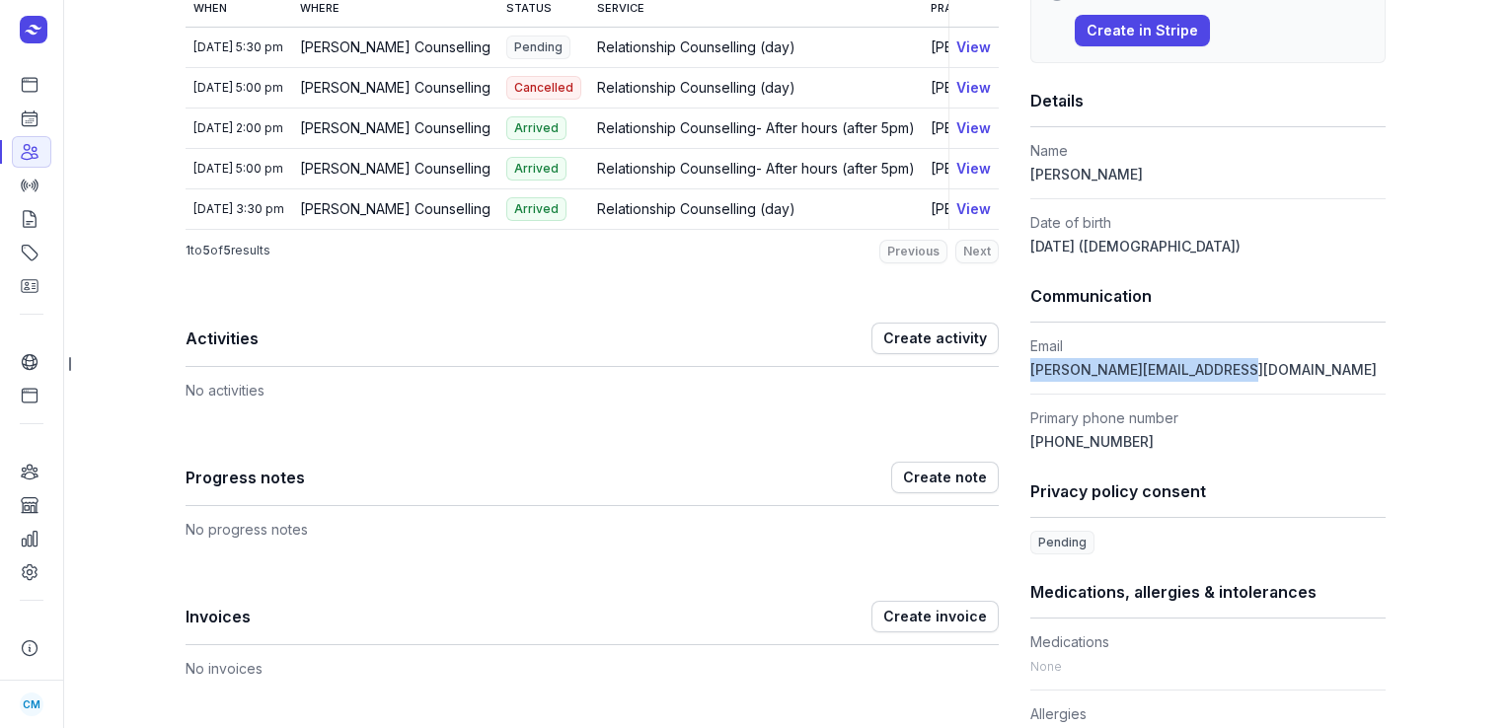
scroll to position [367, 0]
copy span "[PERSON_NAME][EMAIL_ADDRESS][DOMAIN_NAME]"
